Goal: Task Accomplishment & Management: Use online tool/utility

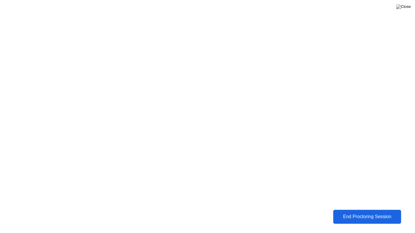
click at [357, 219] on div "End Proctoring Session" at bounding box center [367, 217] width 70 height 6
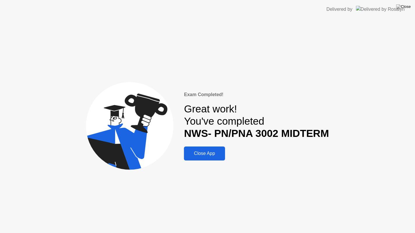
click at [412, 11] on header "Delivered by" at bounding box center [207, 9] width 415 height 19
click at [397, 6] on div "Delivered by" at bounding box center [365, 9] width 78 height 19
click at [406, 7] on img at bounding box center [403, 6] width 15 height 5
